Goal: Information Seeking & Learning: Learn about a topic

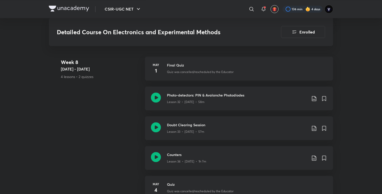
click at [65, 10] on img at bounding box center [69, 9] width 40 height 6
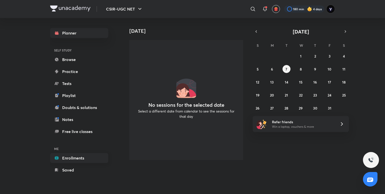
click at [73, 158] on link "Enrollments" at bounding box center [79, 158] width 58 height 10
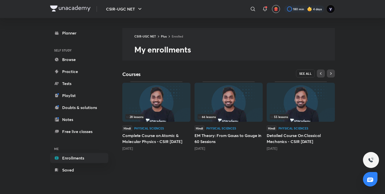
click at [303, 72] on span "SEE ALL" at bounding box center [305, 74] width 13 height 4
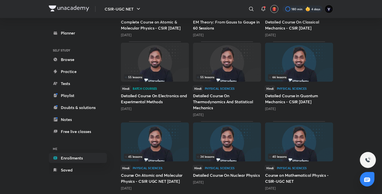
scroll to position [112, 0]
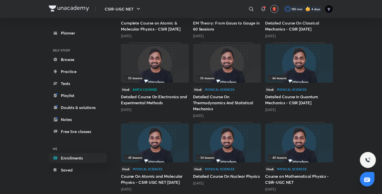
click at [168, 93] on div "Hindi Batch courses Detailed Course On Electronics and Experimental Methods [DA…" at bounding box center [155, 100] width 68 height 26
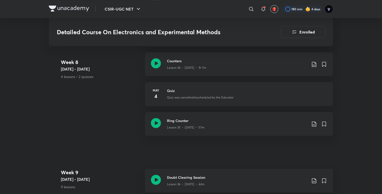
scroll to position [1592, 0]
click at [259, 60] on h3 "Counters" at bounding box center [237, 60] width 140 height 5
